Goal: Task Accomplishment & Management: Complete application form

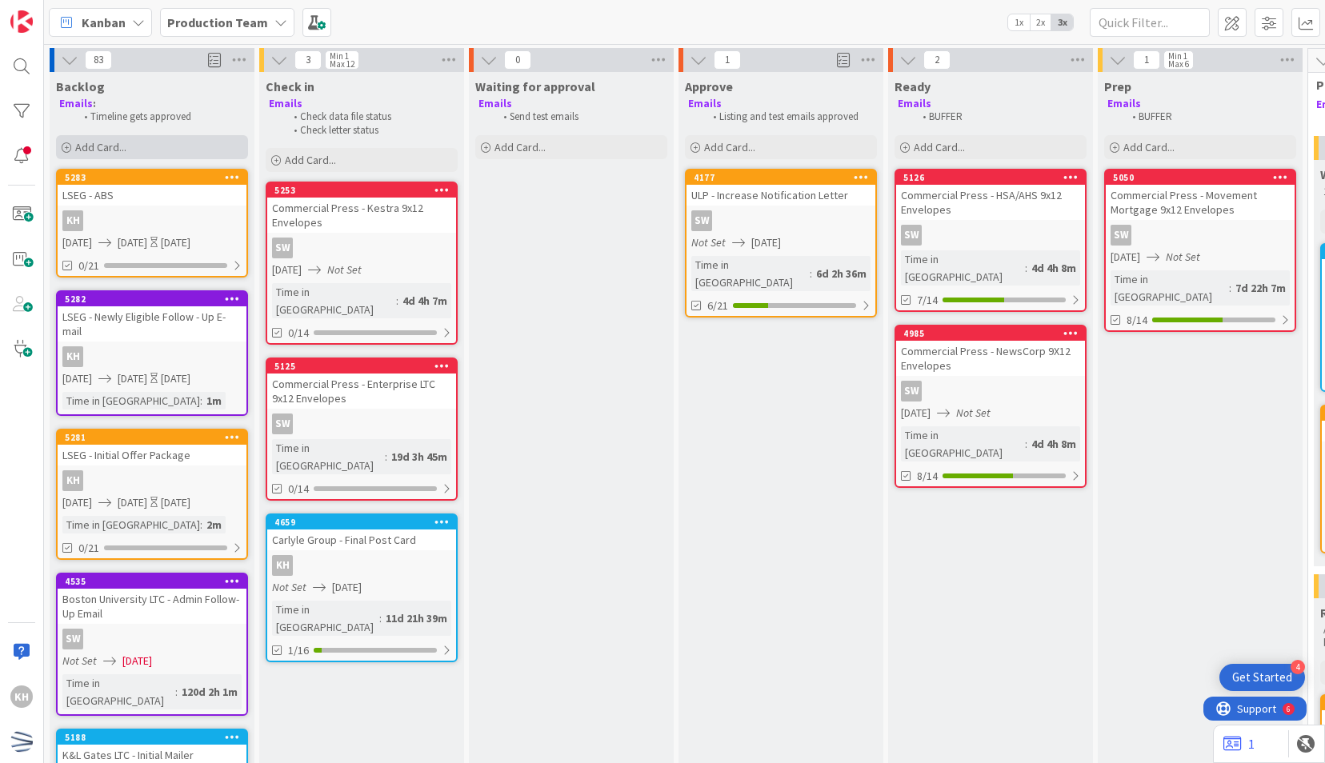
click at [189, 135] on div "Add Card..." at bounding box center [152, 147] width 192 height 24
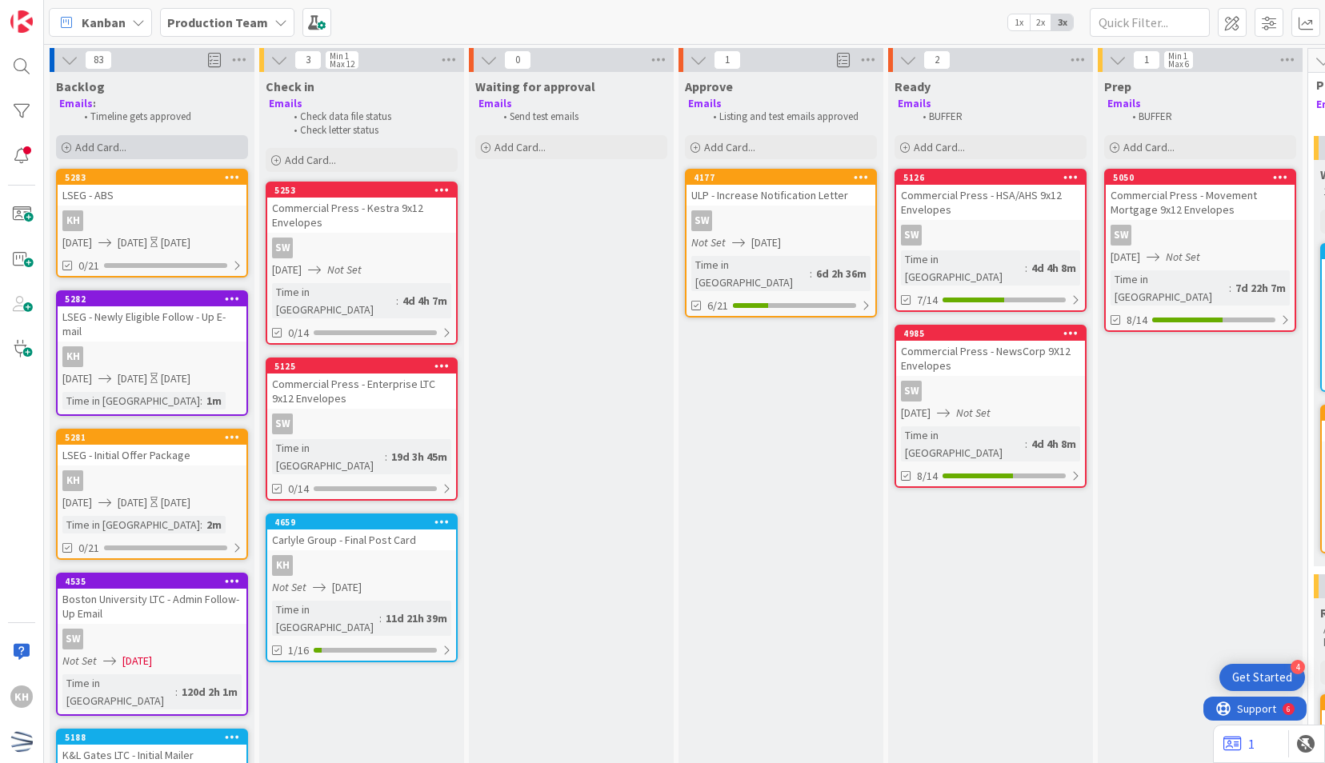
click at [134, 155] on div "Add Card..." at bounding box center [152, 147] width 192 height 24
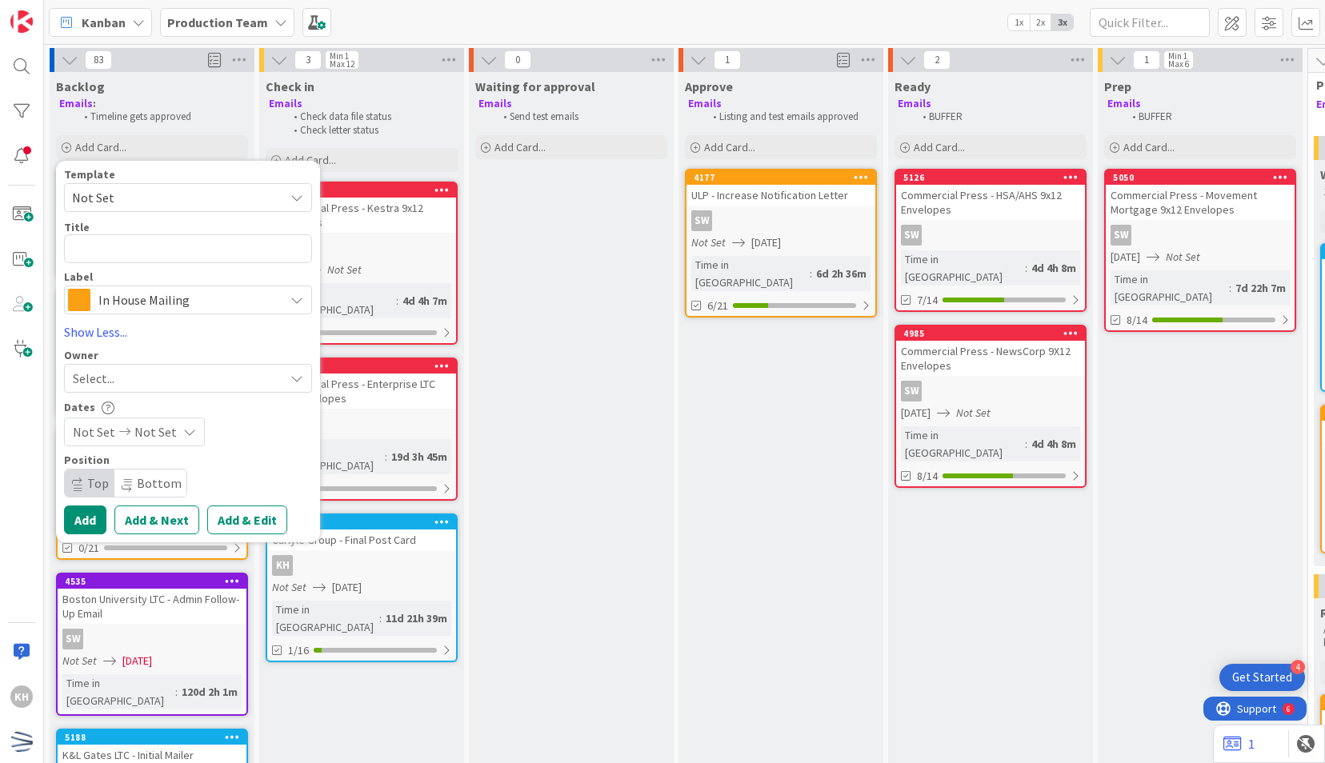
click at [155, 195] on span "Not Set" at bounding box center [172, 197] width 200 height 21
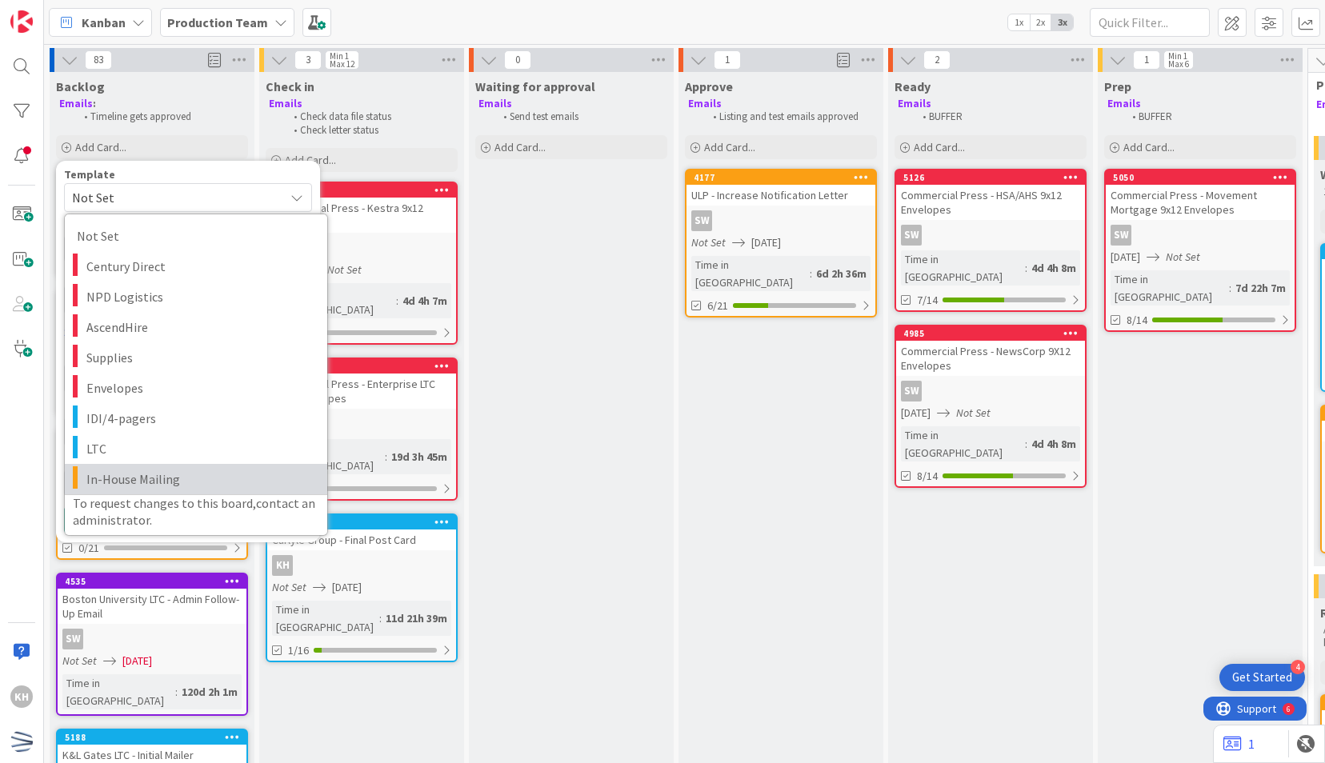
drag, startPoint x: 125, startPoint y: 469, endPoint x: 133, endPoint y: 454, distance: 16.5
click at [125, 469] on span "In-House Mailing" at bounding box center [200, 479] width 229 height 21
type textarea "x"
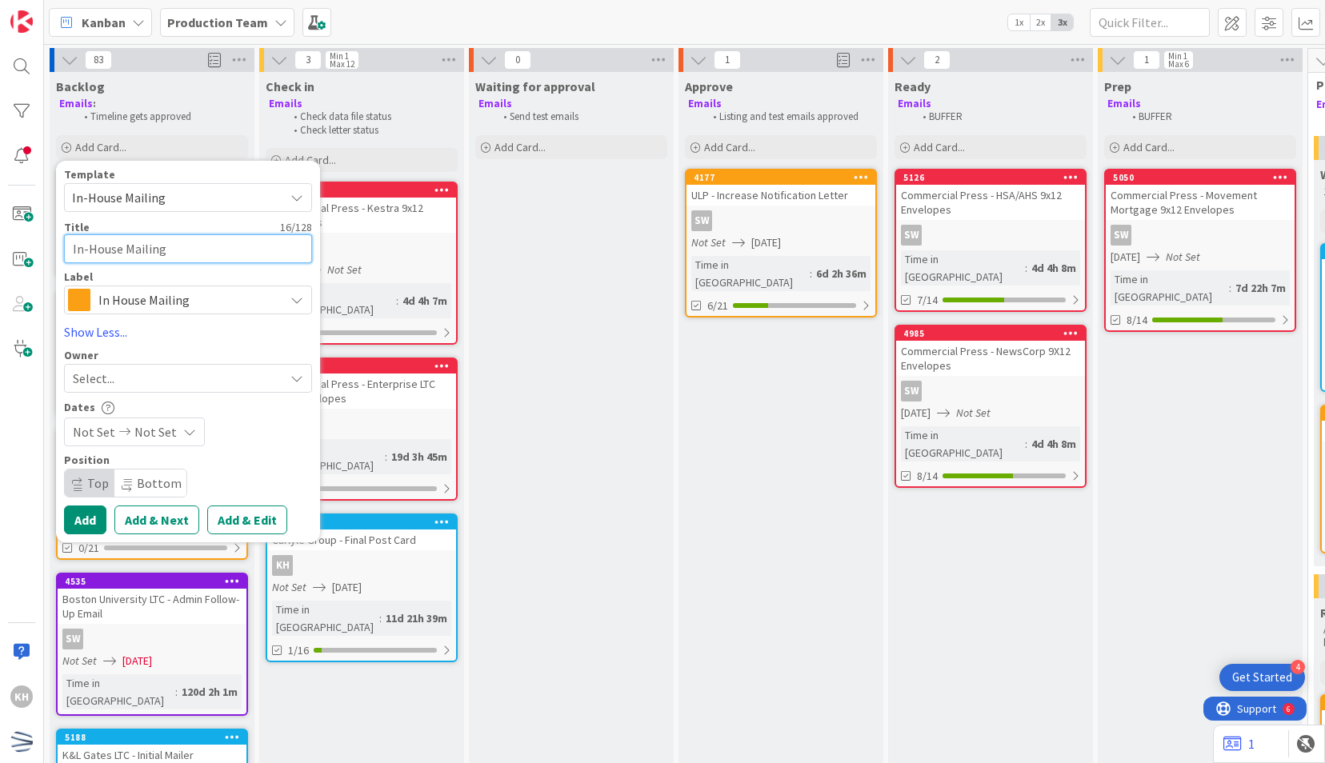
click at [122, 234] on textarea "In-House Mailing" at bounding box center [188, 248] width 248 height 29
type textarea "L"
type textarea "x"
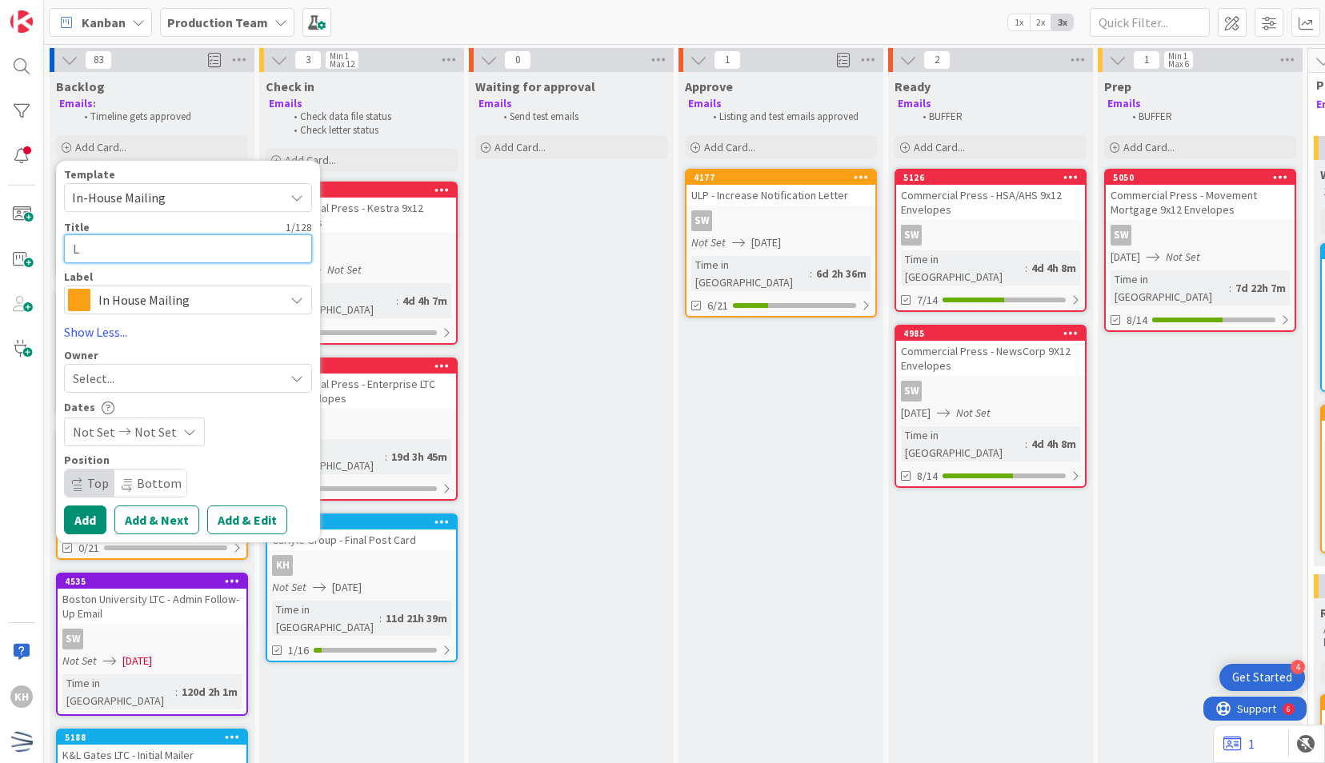
type textarea "LS"
type textarea "x"
type textarea "LSE"
type textarea "x"
type textarea "LSEG"
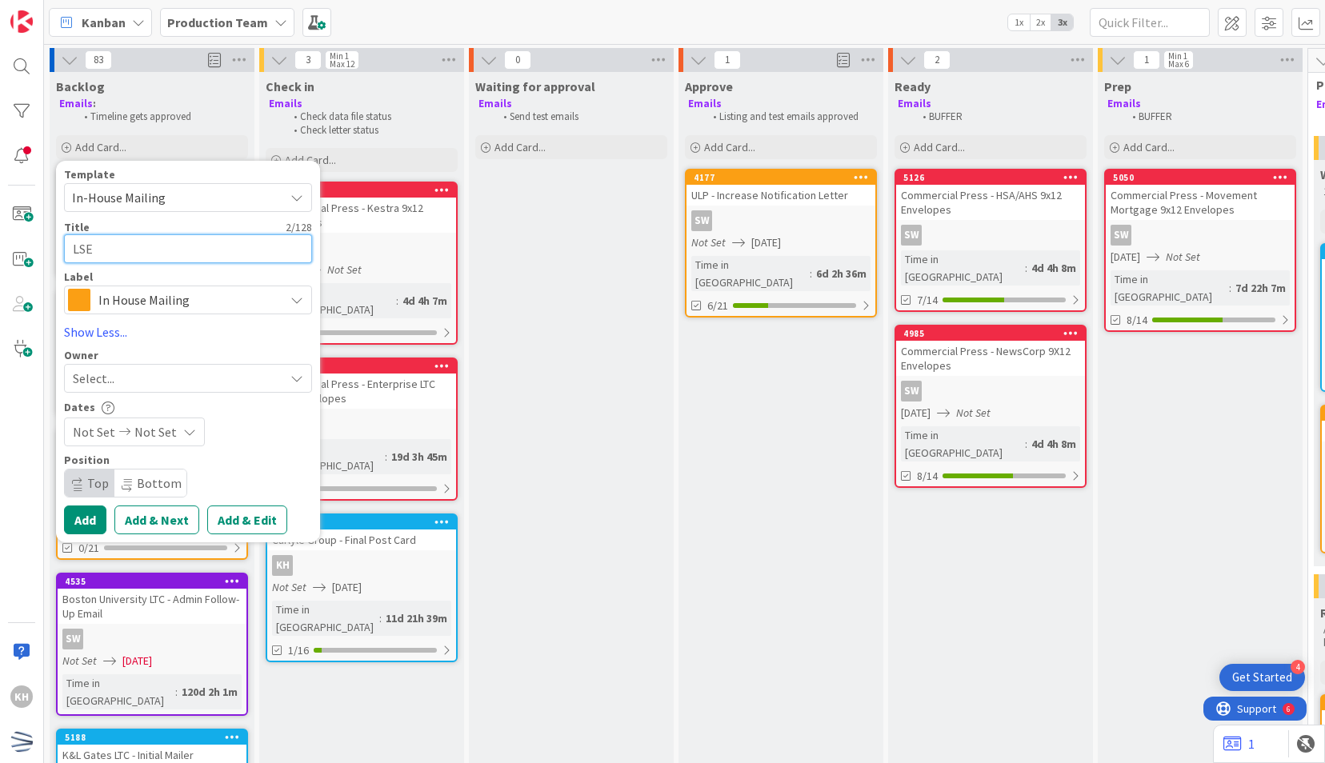
type textarea "x"
type textarea "LSEG"
type textarea "x"
type textarea "LSEG -"
type textarea "x"
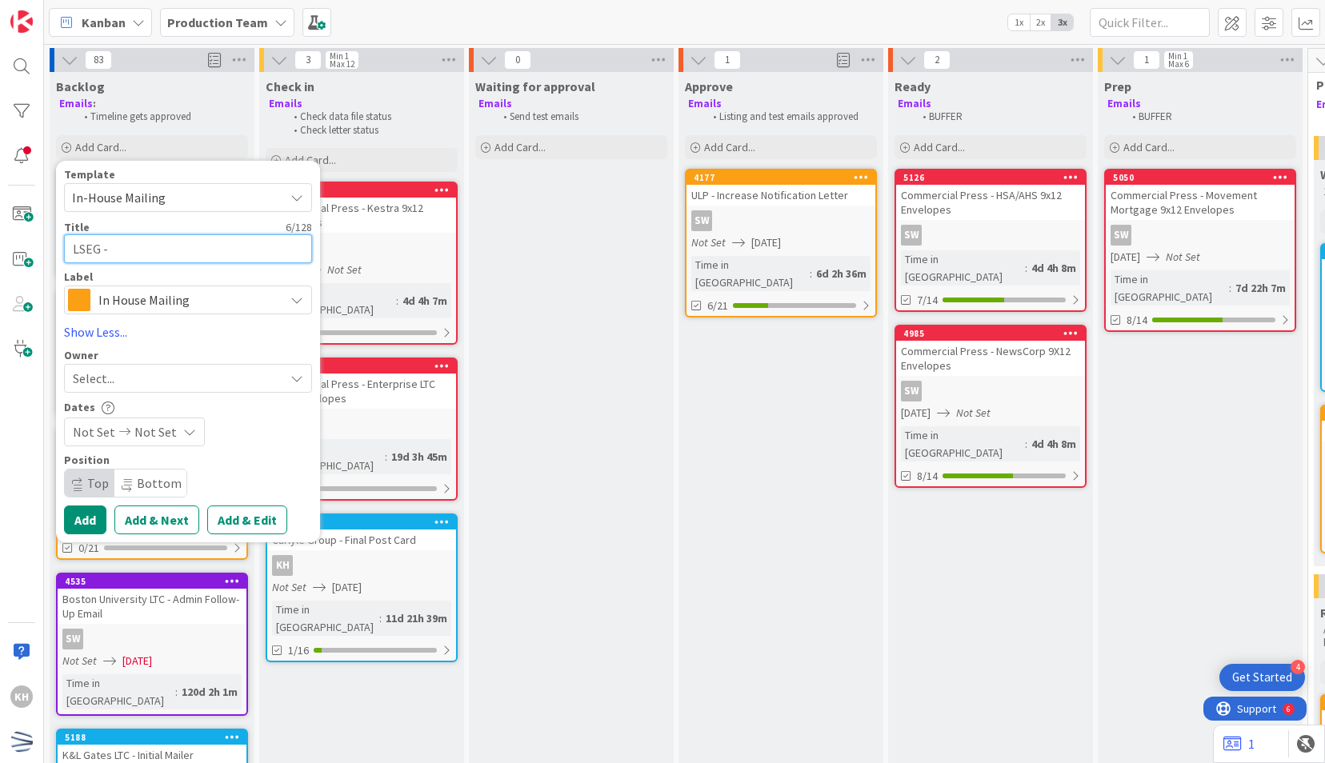
type textarea "LSEG -"
type textarea "x"
type textarea "LSEG - i"
type textarea "x"
type textarea "LSEG - iN"
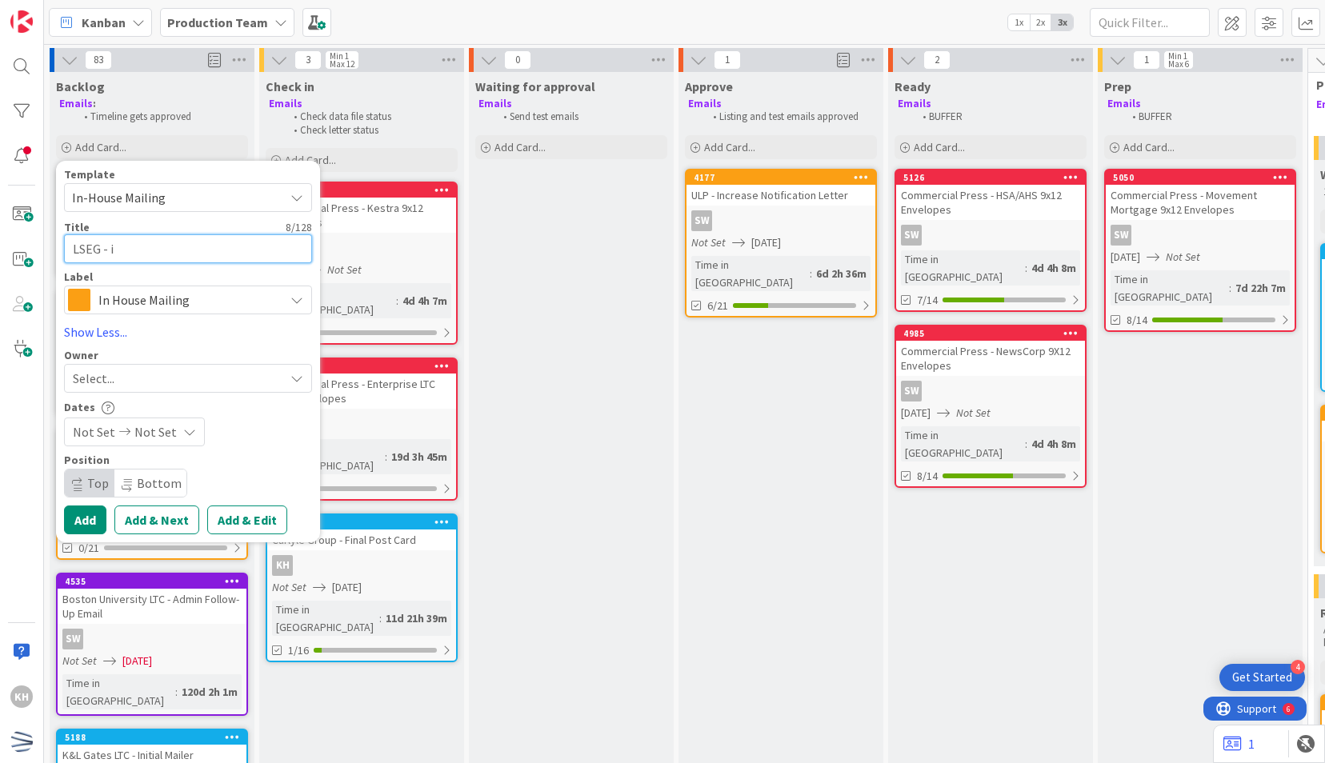
type textarea "x"
type textarea "LSEG - i"
type textarea "x"
type textarea "LSEG -"
type textarea "x"
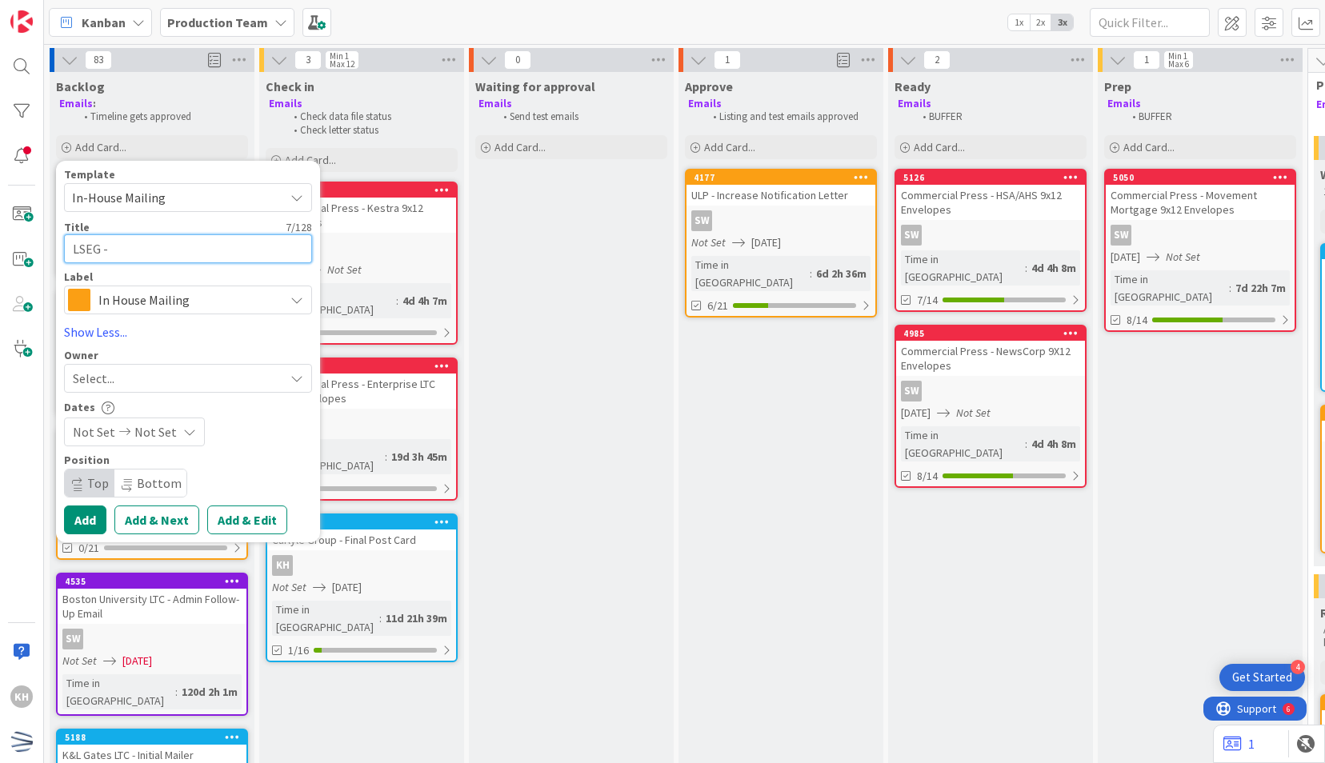
type textarea "LSEG - I"
type textarea "x"
type textarea "LSEG - In"
type textarea "x"
type textarea "LSEG - Inc"
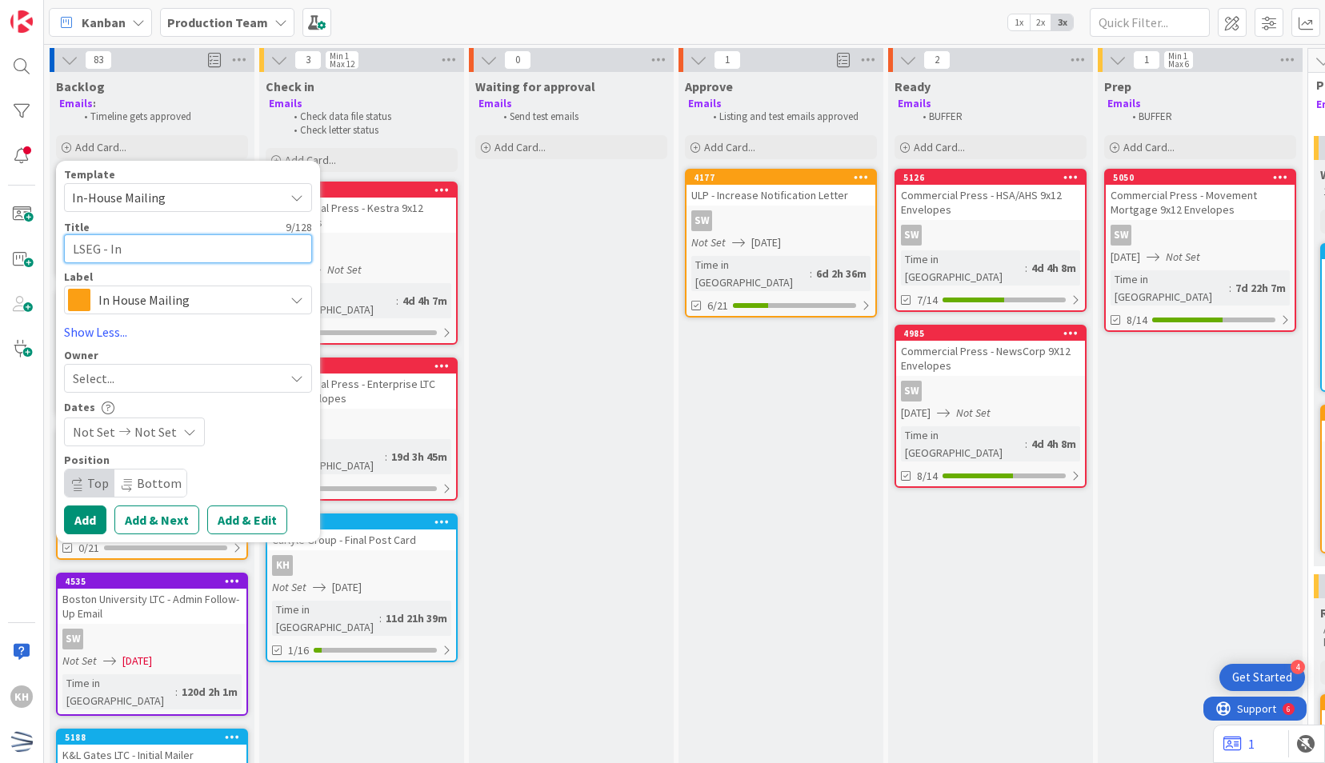
type textarea "x"
type textarea "LSEG - Incr"
type textarea "x"
type textarea "LSEG - Incre"
type textarea "x"
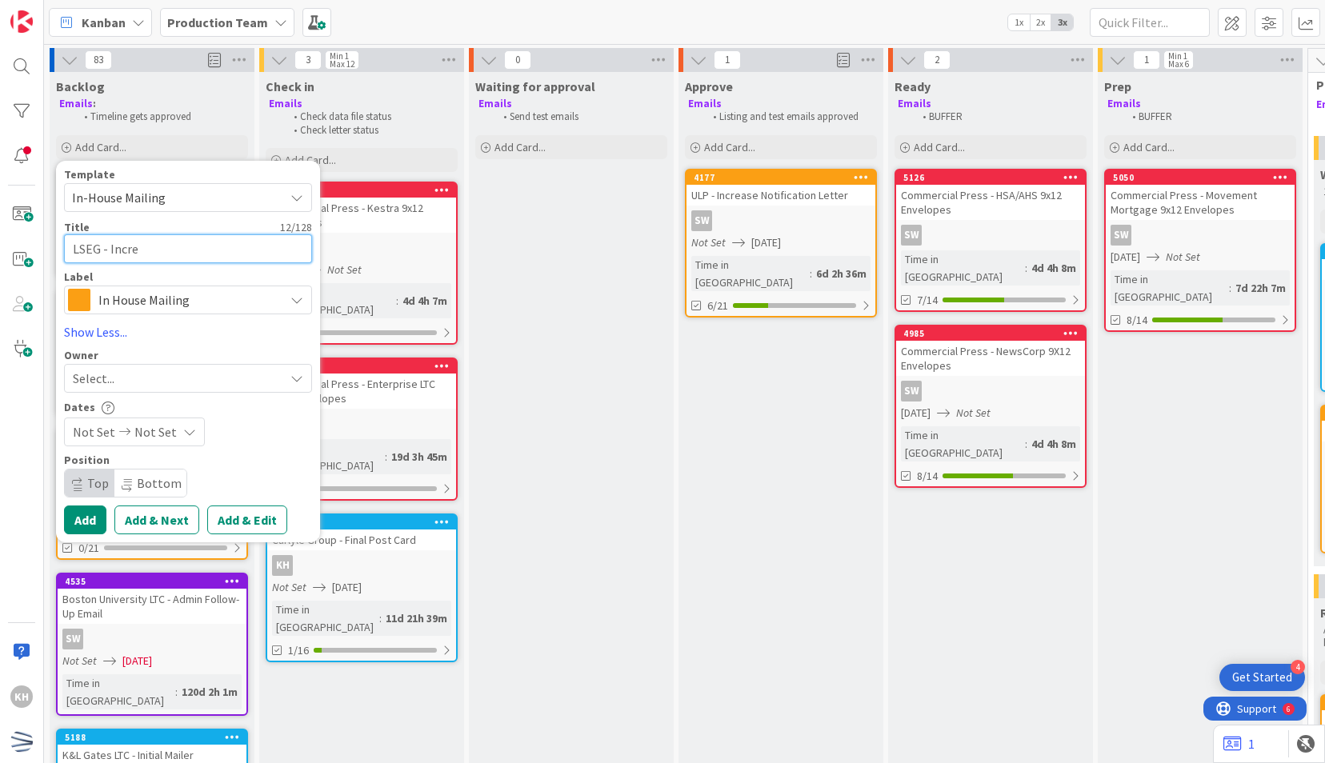
type textarea "LSEG - Increa"
type textarea "x"
type textarea "LSEG - Increas"
type textarea "x"
type textarea "LSEG - Increase"
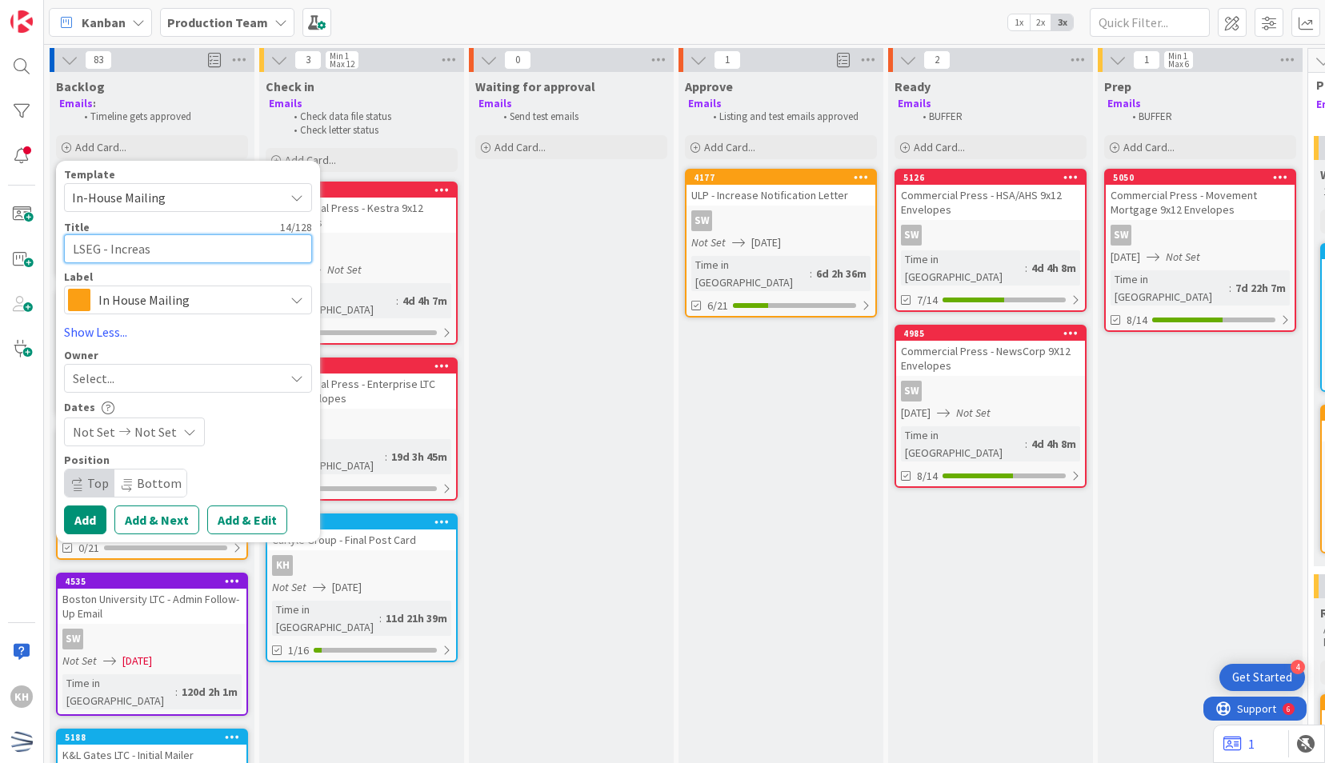
type textarea "x"
type textarea "LSEG - Increase"
type textarea "x"
type textarea "LSEG - Increase N"
type textarea "x"
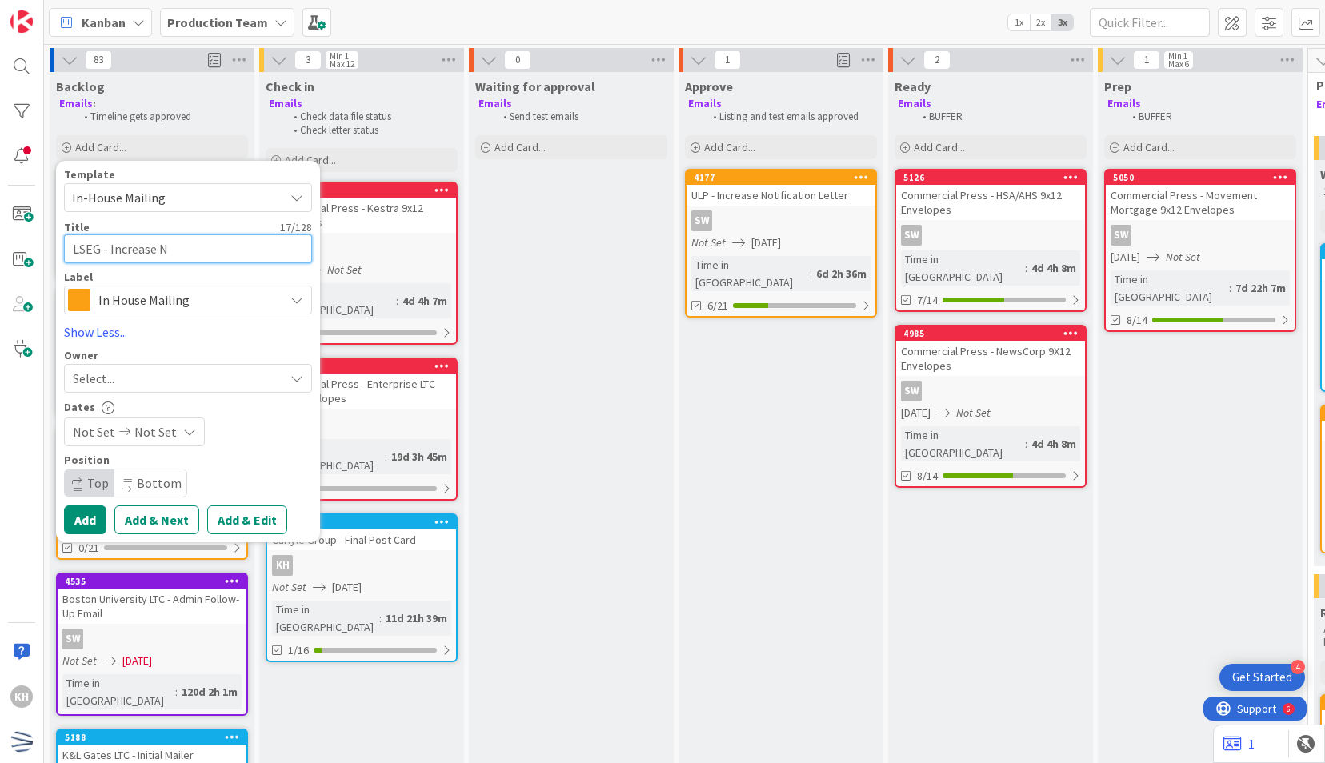
type textarea "LSEG - Increase No"
type textarea "x"
type textarea "LSEG - Increase Not"
type textarea "x"
type textarea "LSEG - Increase Noti"
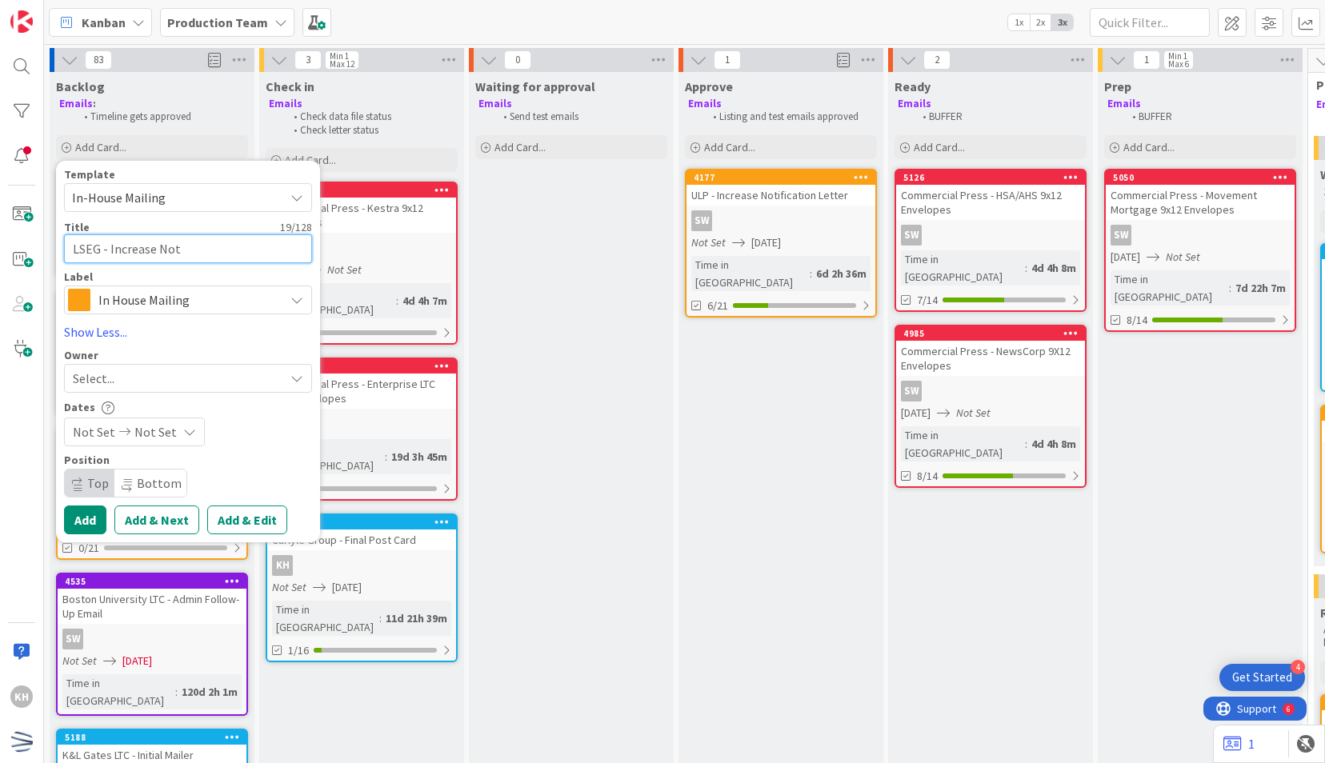
type textarea "x"
type textarea "LSEG - Increase Notif"
type textarea "x"
type textarea "LSEG - Increase Notifi"
type textarea "x"
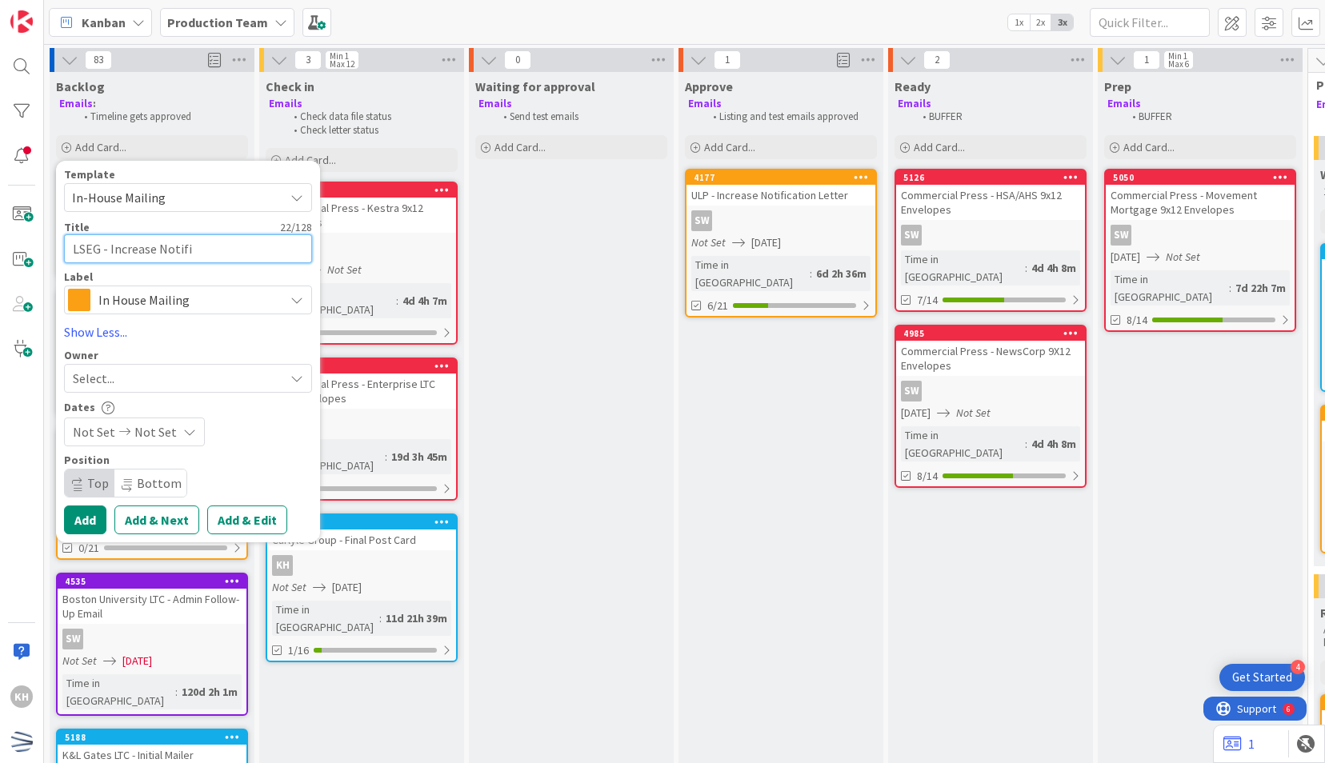
type textarea "LSEG - Increase Notific"
type textarea "x"
type textarea "LSEG - Increase Notifica"
type textarea "x"
type textarea "LSEG - Increase Notificat"
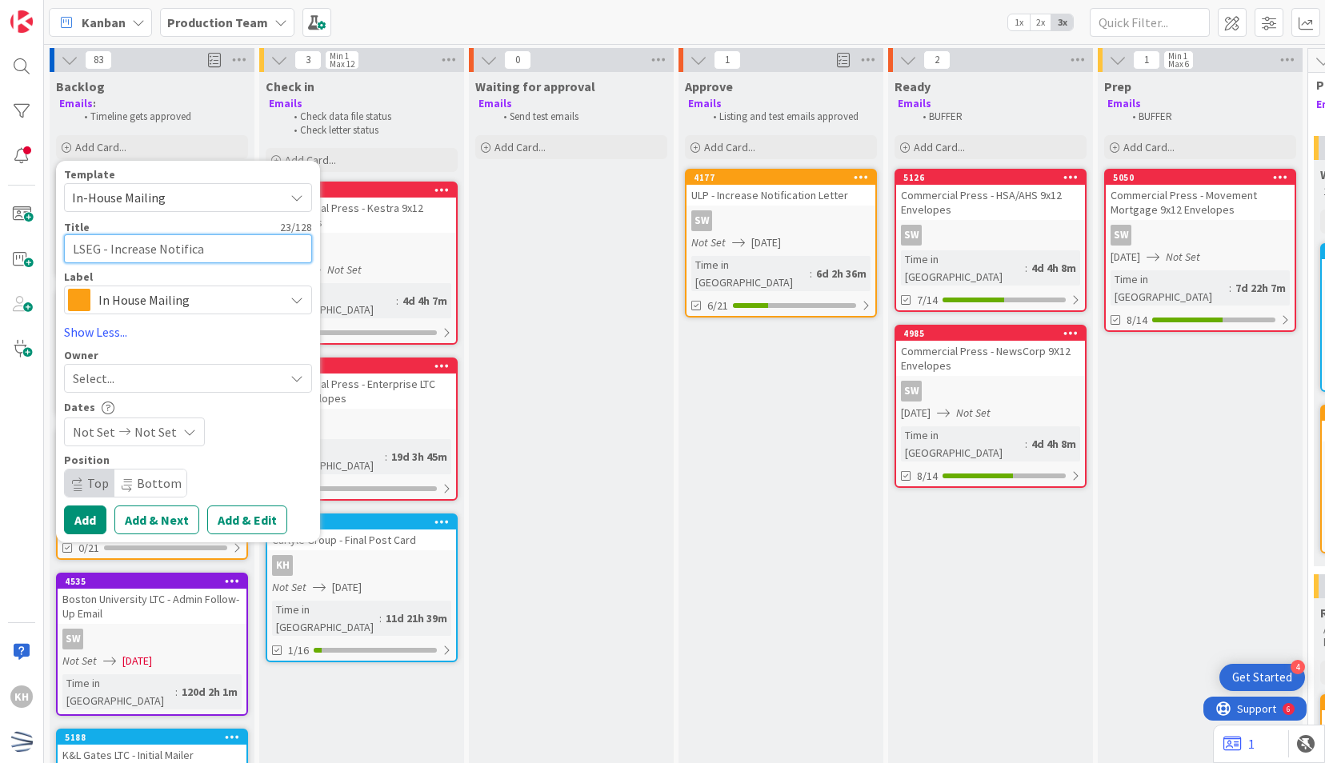
type textarea "x"
type textarea "LSEG - Increase Notificati"
type textarea "x"
type textarea "LSEG - Increase Notificatio"
type textarea "x"
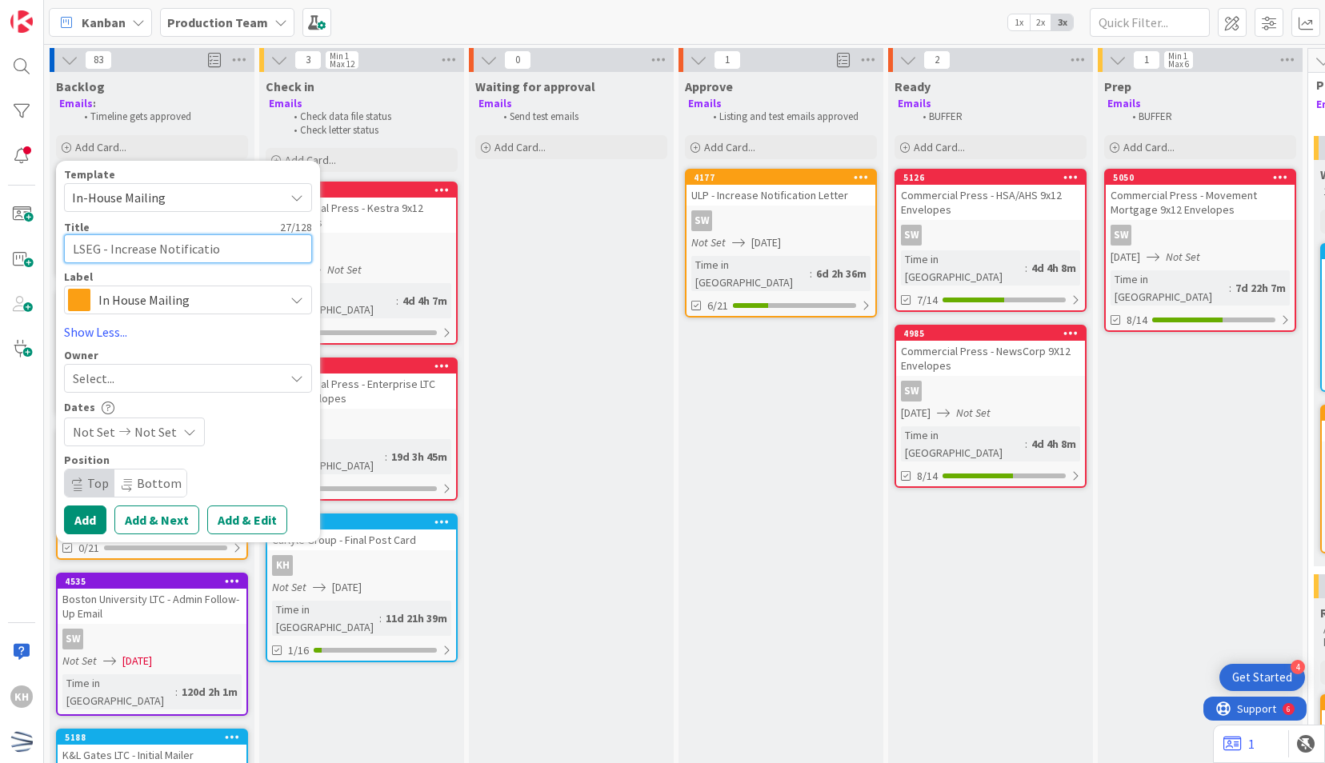
type textarea "LSEG - Increase Notification"
type textarea "x"
type textarea "LSEG - Increase Notification"
type textarea "x"
type textarea "LSEG - Increase Notification s"
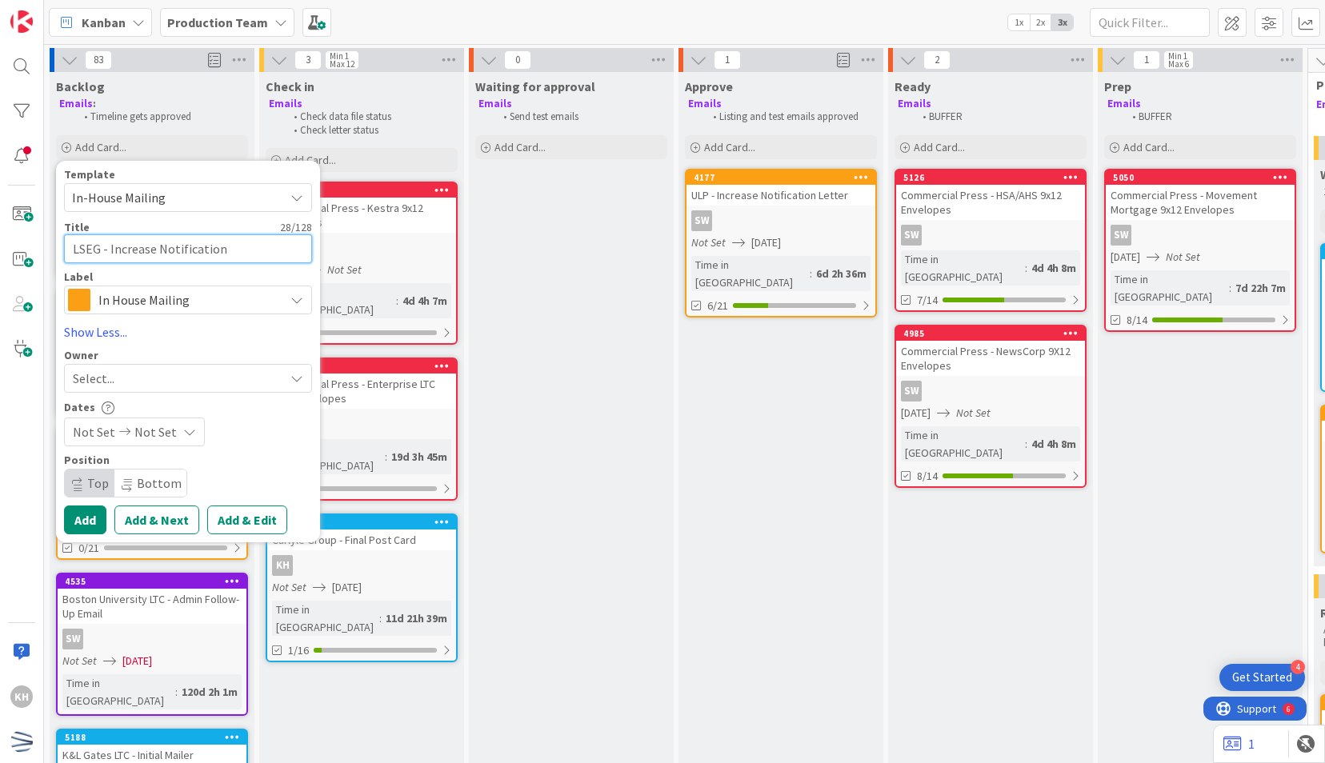
type textarea "x"
type textarea "LSEG - Increase Notification"
type textarea "x"
type textarea "LSEG - Increase Notification"
type textarea "x"
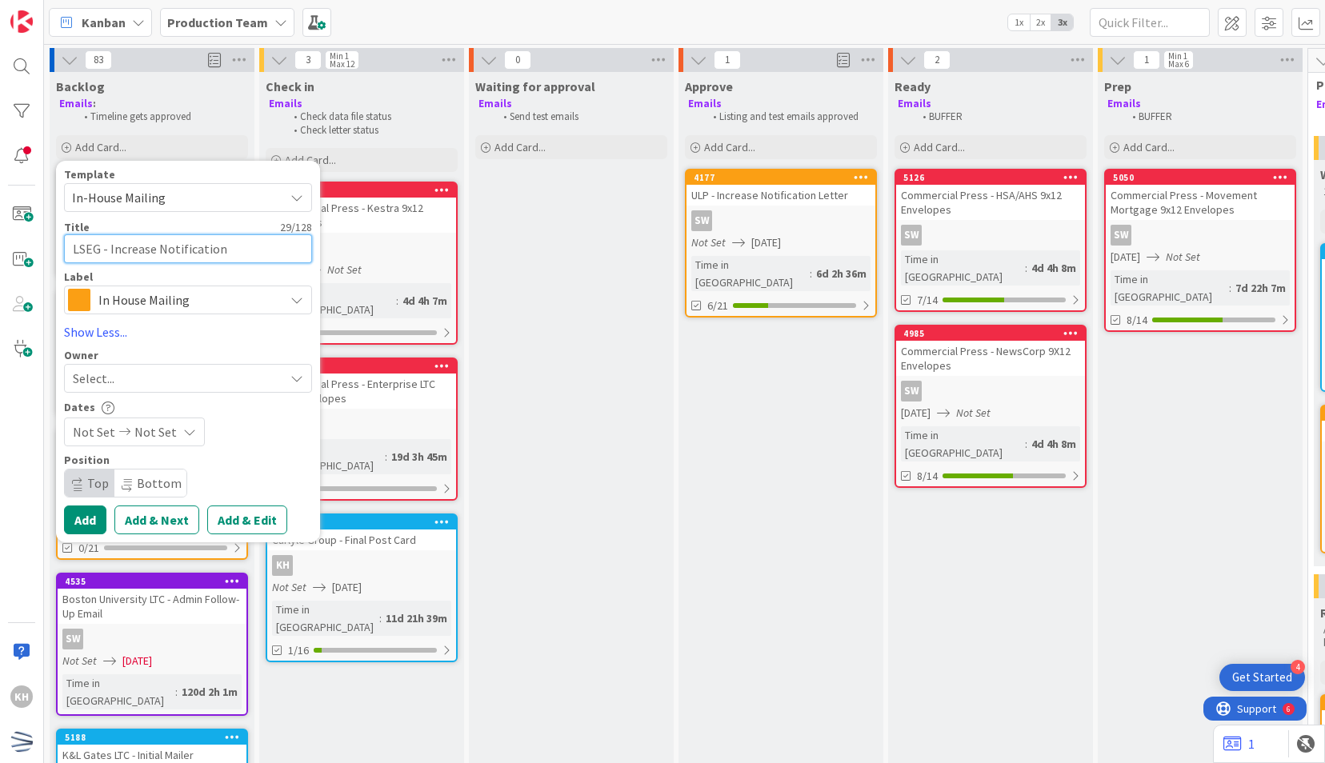
type textarea "LSEG - Increase Notifications"
type textarea "x"
type textarea "LSEG - Increase Notifications"
type textarea "x"
type textarea "LSEG - Increase Notifications"
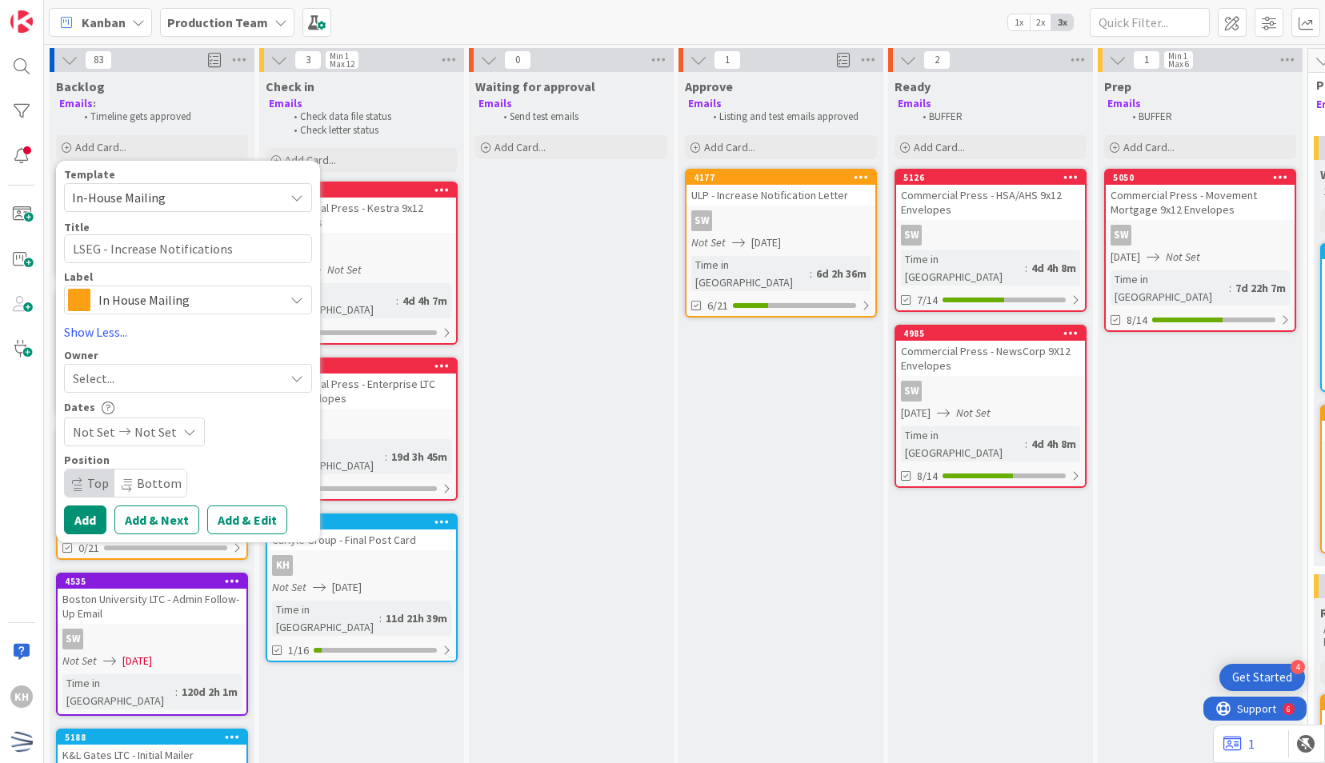
click at [218, 379] on div "Select..." at bounding box center [178, 378] width 211 height 19
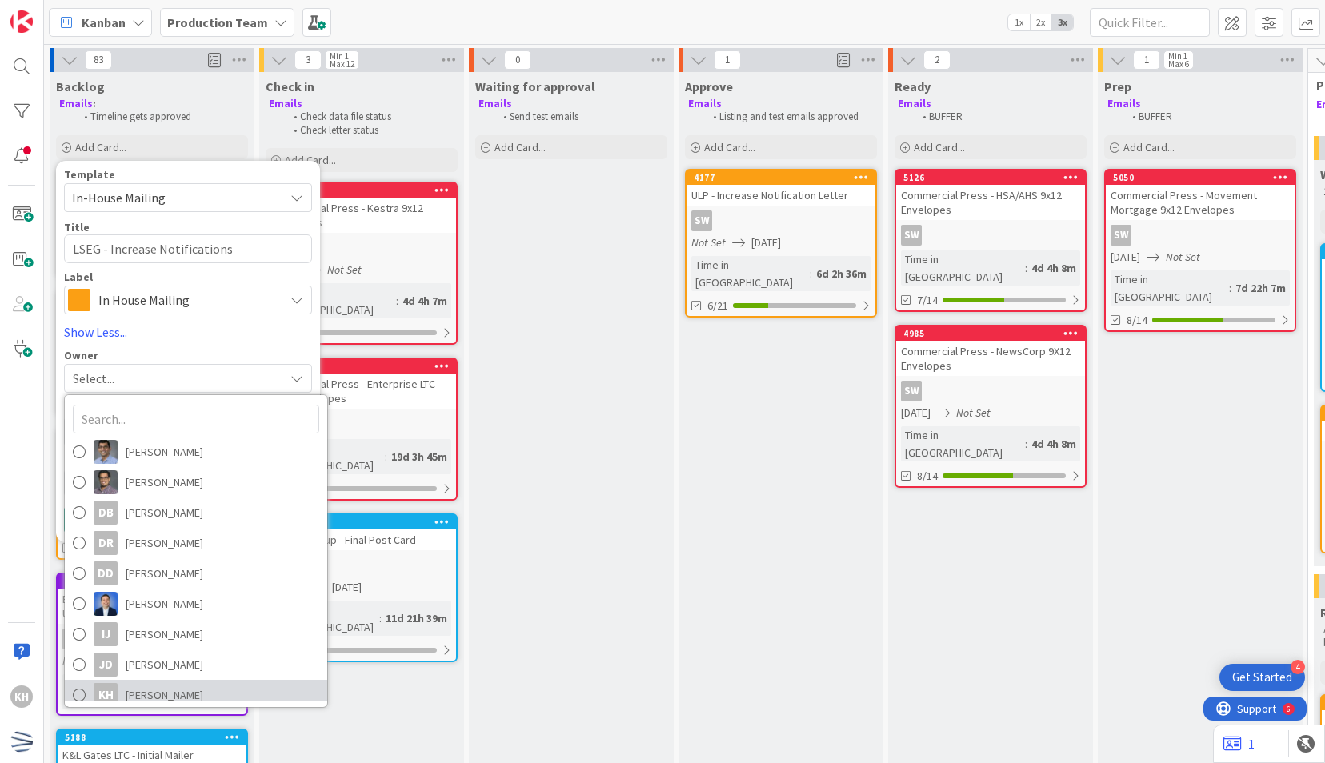
click at [178, 683] on span "[PERSON_NAME]" at bounding box center [165, 695] width 78 height 24
type textarea "x"
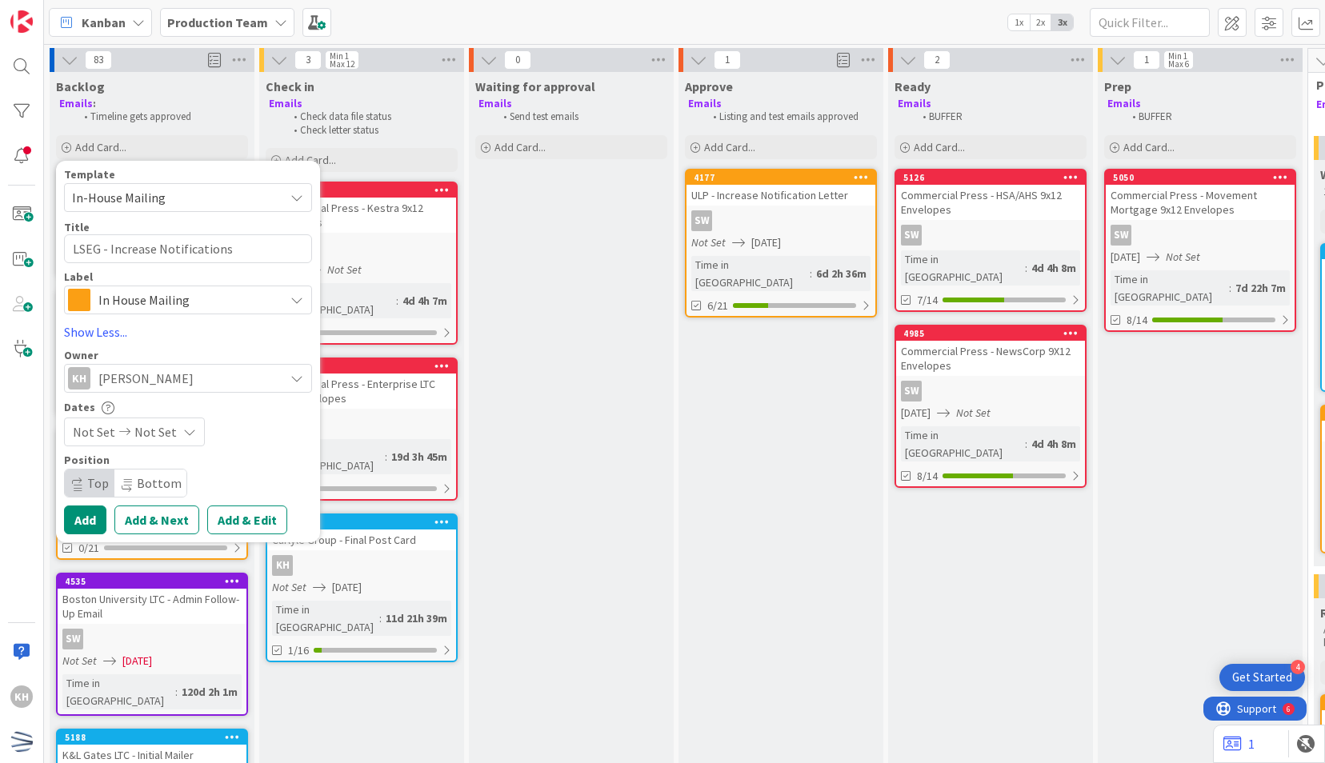
click at [166, 423] on span "Not Set" at bounding box center [155, 431] width 42 height 19
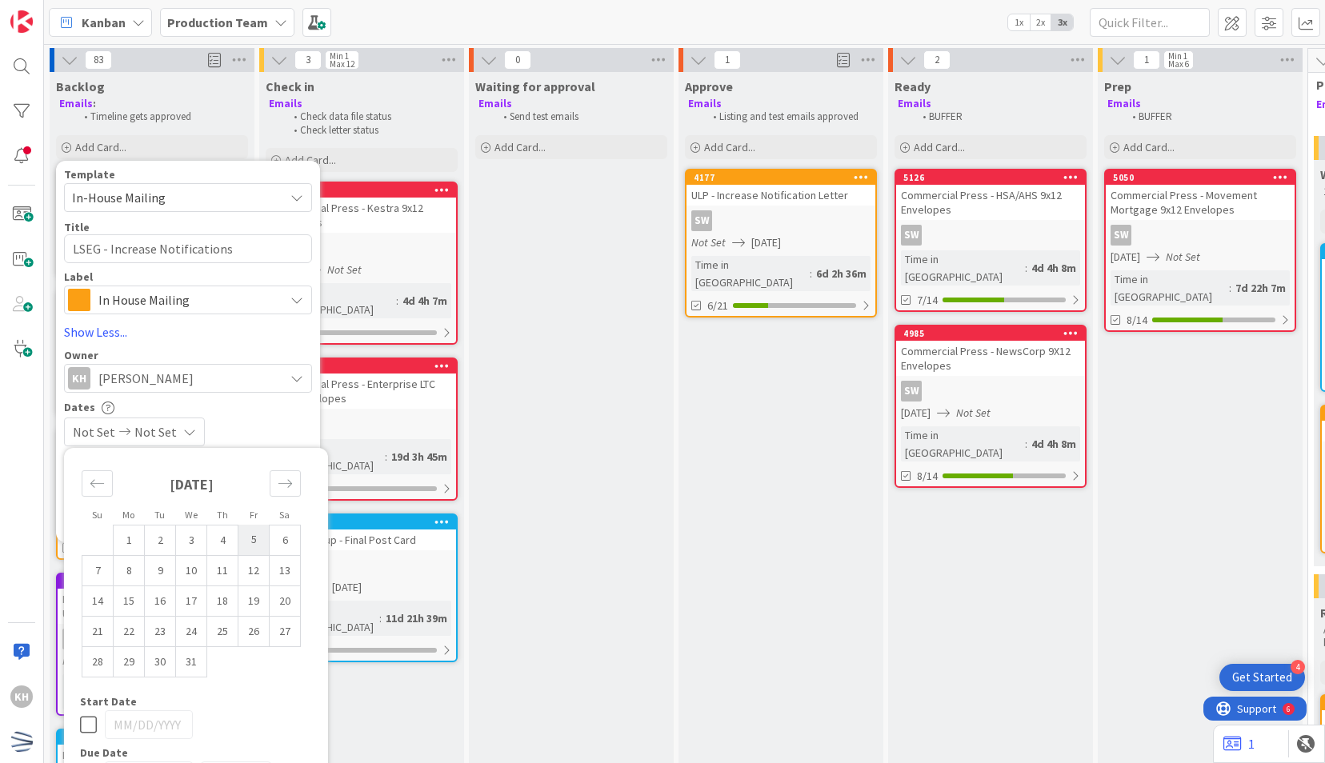
click at [254, 537] on td "5" at bounding box center [253, 540] width 31 height 30
type input "[DATE]"
type textarea "x"
click at [258, 528] on td "5" at bounding box center [253, 540] width 31 height 30
type input "[DATE]"
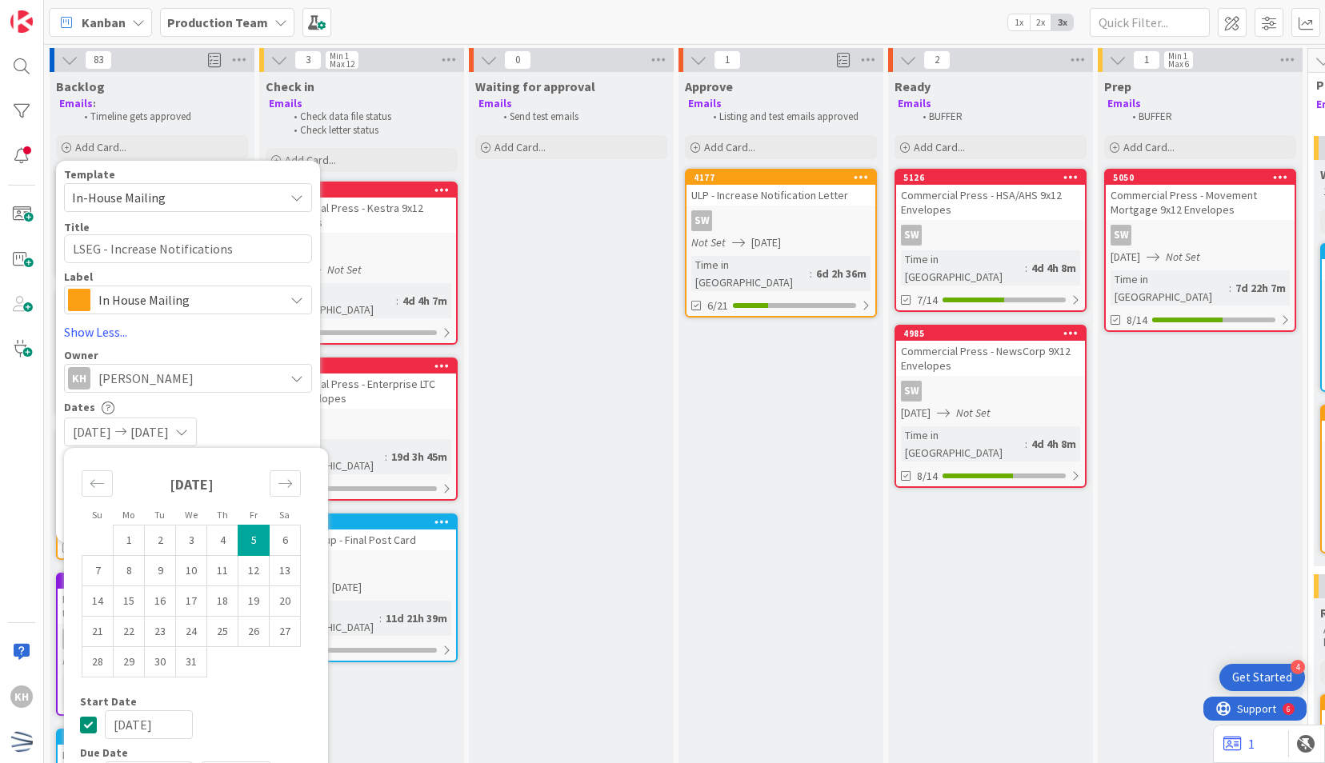
type textarea "x"
click at [254, 402] on div "Dates" at bounding box center [188, 408] width 248 height 14
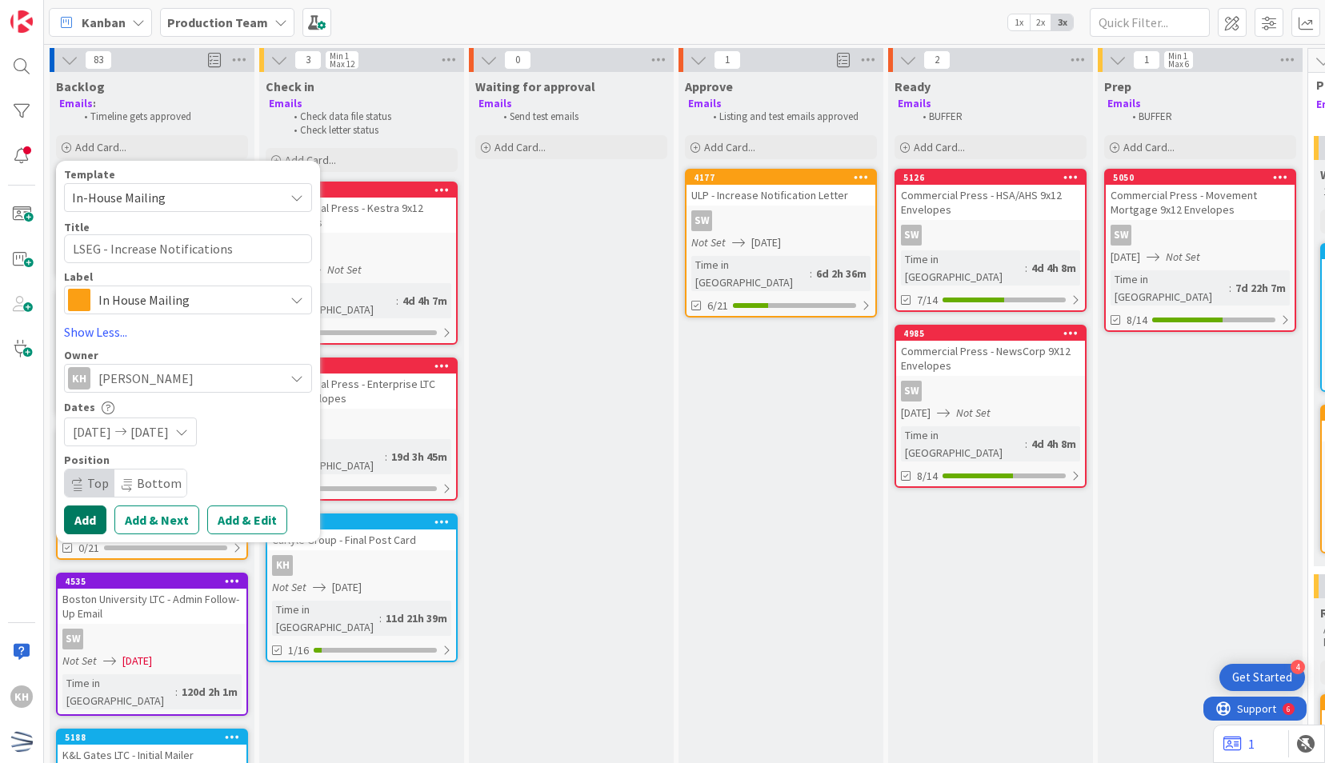
click at [94, 517] on button "Add" at bounding box center [85, 519] width 42 height 29
